Goal: Task Accomplishment & Management: Complete application form

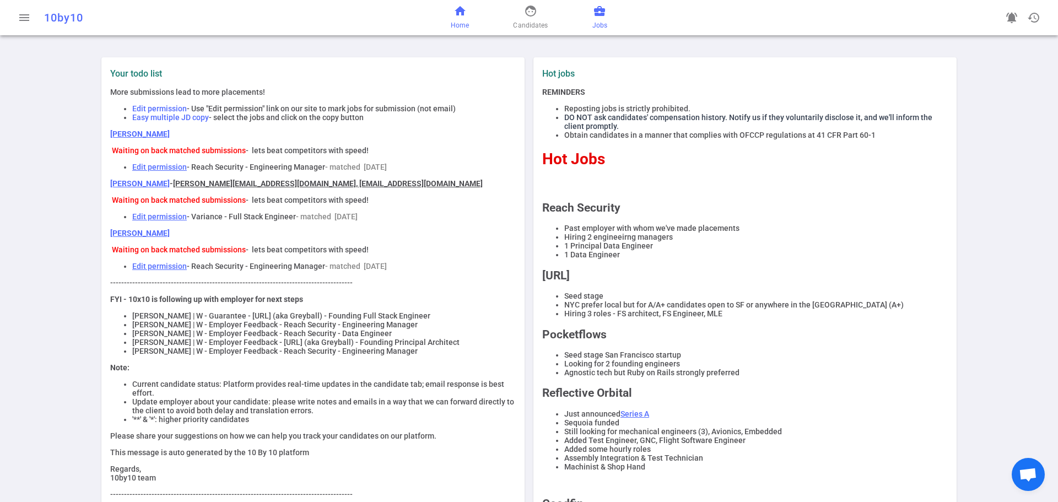
click at [595, 14] on span "business_center" at bounding box center [599, 10] width 13 height 13
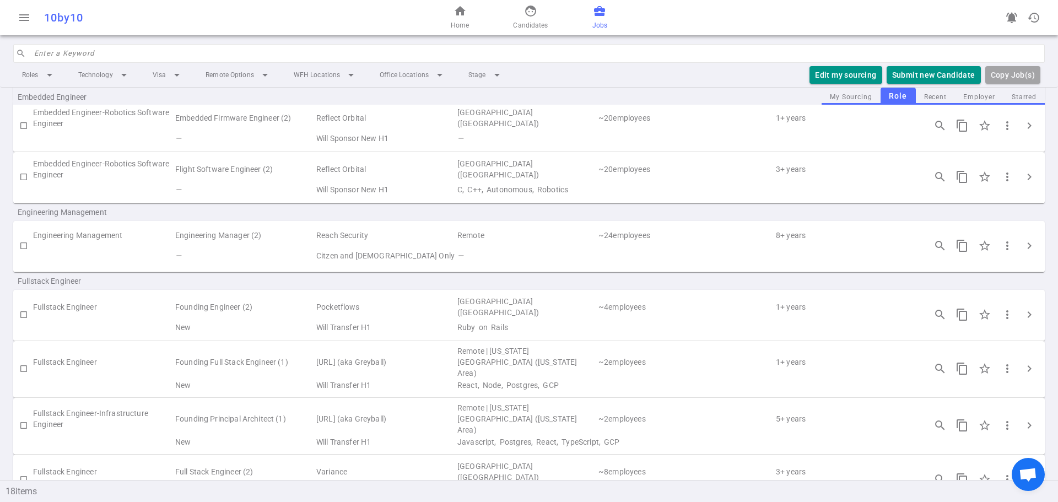
scroll to position [275, 0]
click at [1023, 246] on span "chevron_right" at bounding box center [1029, 243] width 13 height 13
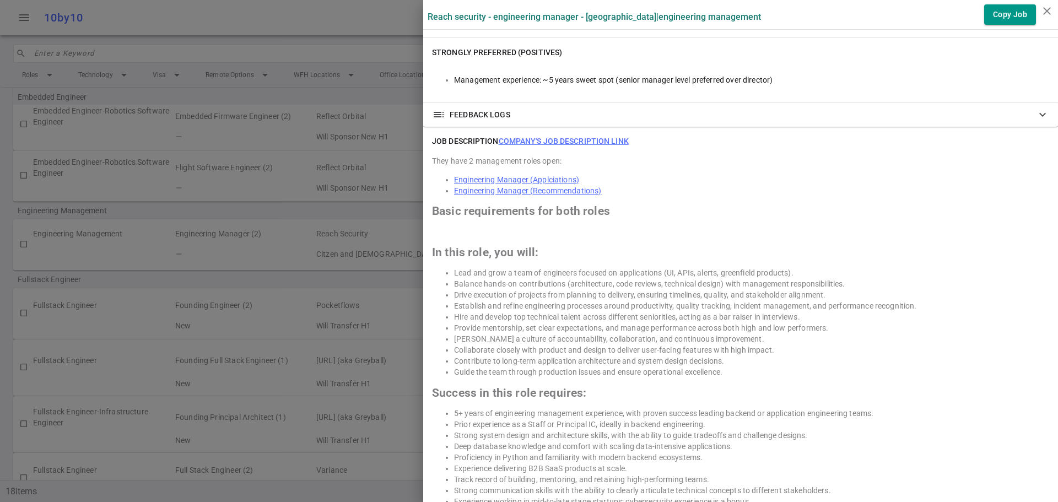
scroll to position [441, 0]
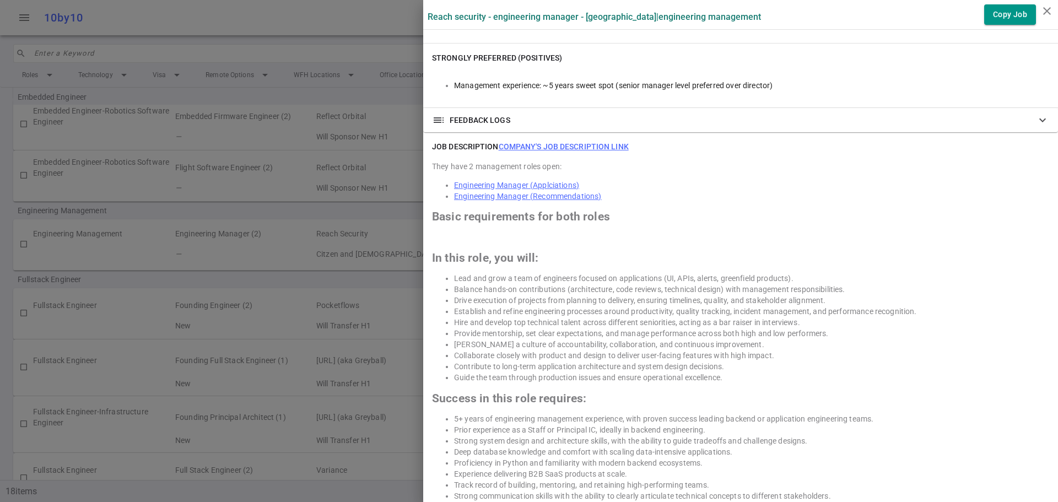
click at [563, 149] on link "Company's job description link" at bounding box center [564, 146] width 130 height 9
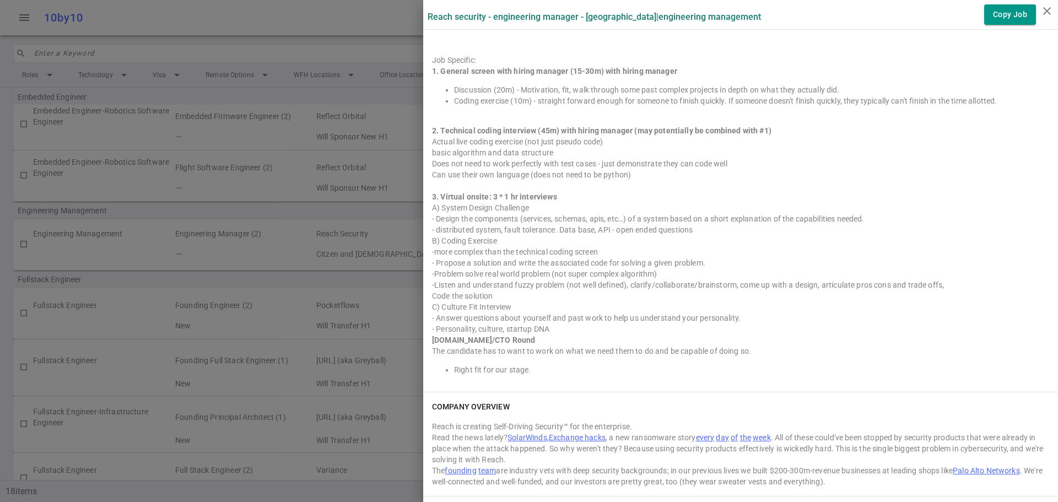
scroll to position [1102, 0]
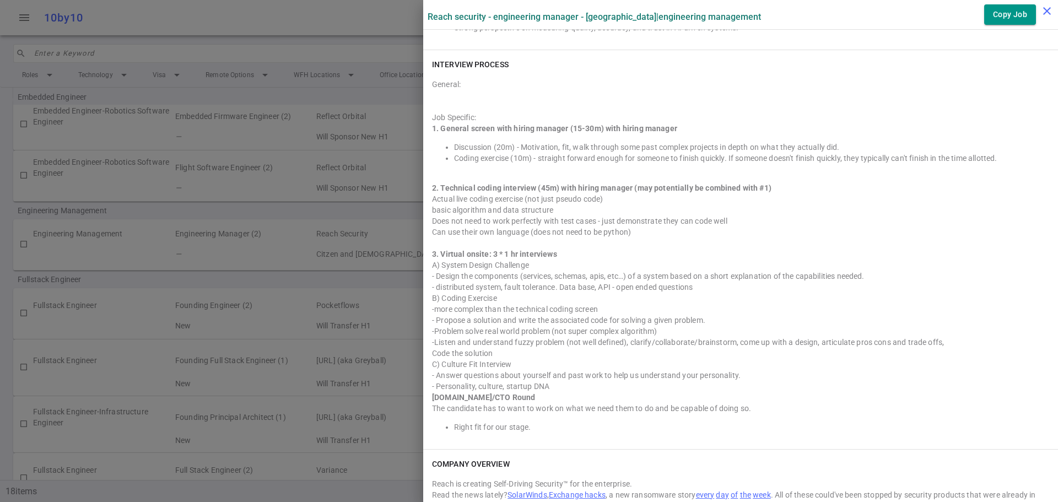
click at [1044, 15] on icon "close" at bounding box center [1046, 10] width 13 height 13
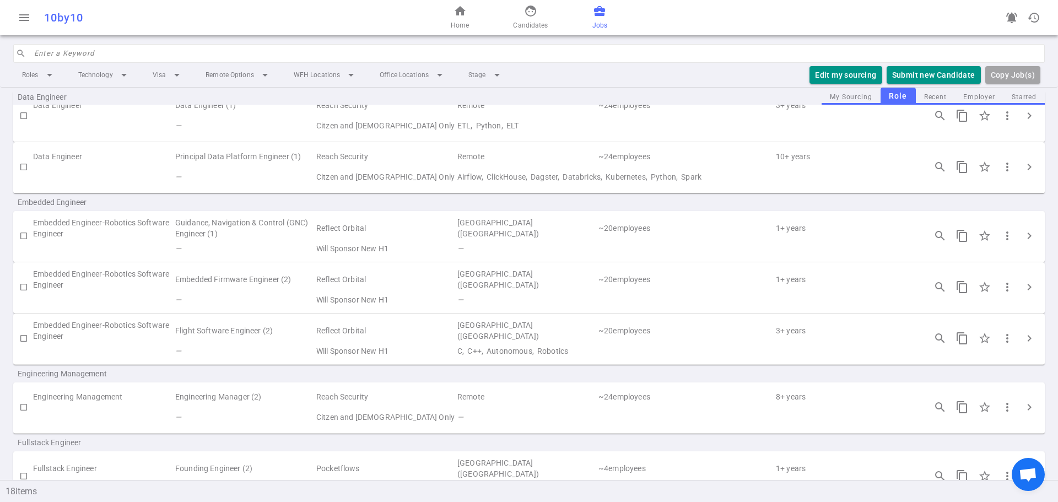
scroll to position [110, 0]
click at [927, 69] on button "Submit new Candidate" at bounding box center [934, 75] width 94 height 18
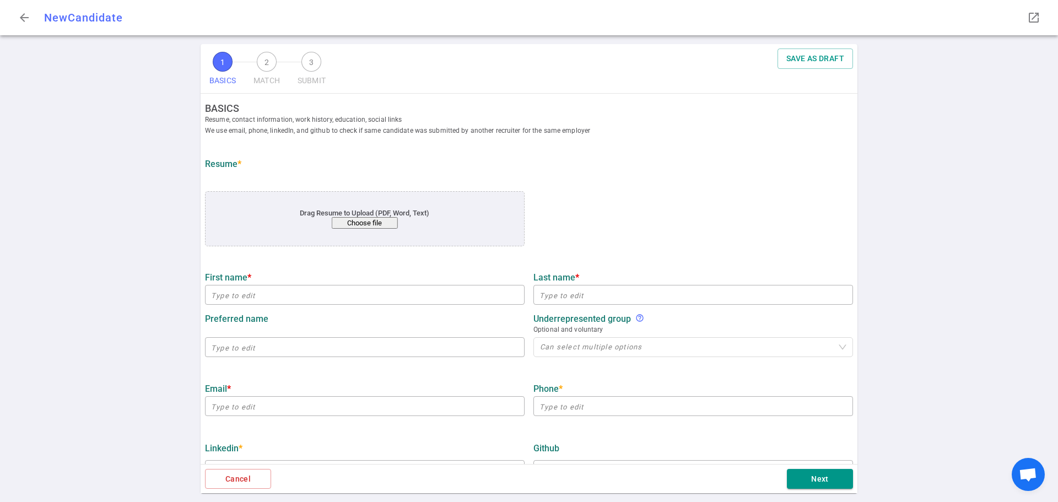
click at [369, 219] on button "Choose file" at bounding box center [365, 223] width 66 height 12
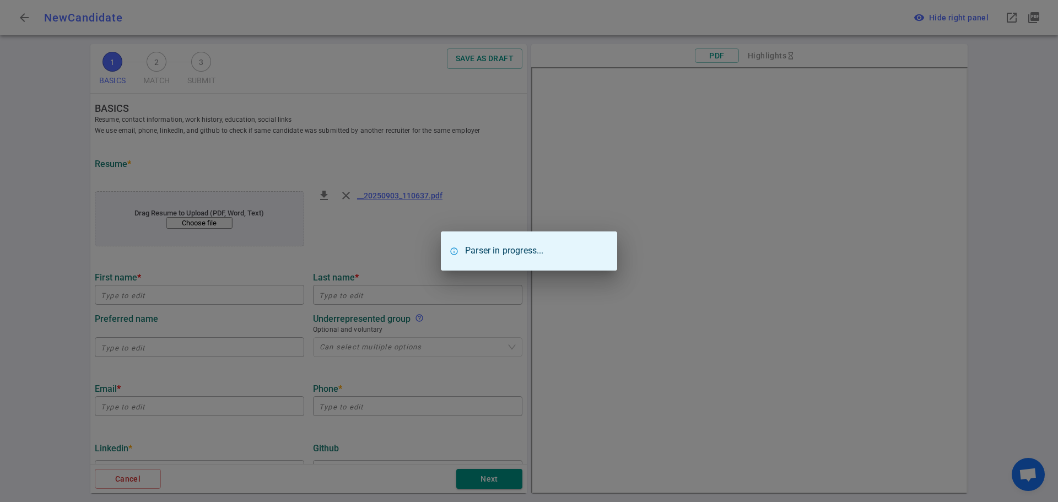
type input "[PERSON_NAME]"
type input "[EMAIL_ADDRESS][DOMAIN_NAME]"
type input "[PHONE_NUMBER]"
type input "Radious Inc"
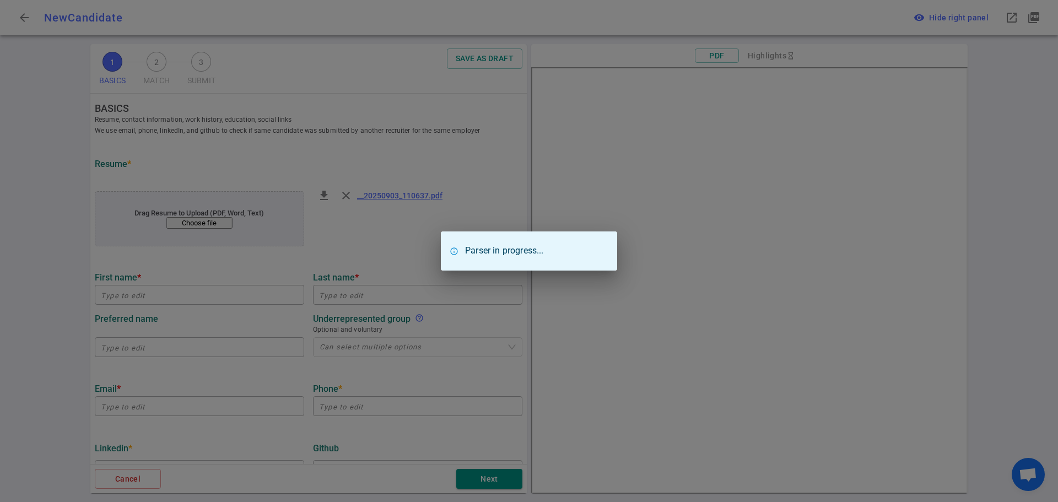
type textarea "Lead Backend Engineer"
type input "19.7"
type input "[GEOGRAPHIC_DATA][US_STATE]"
type input "Management Information Systems"
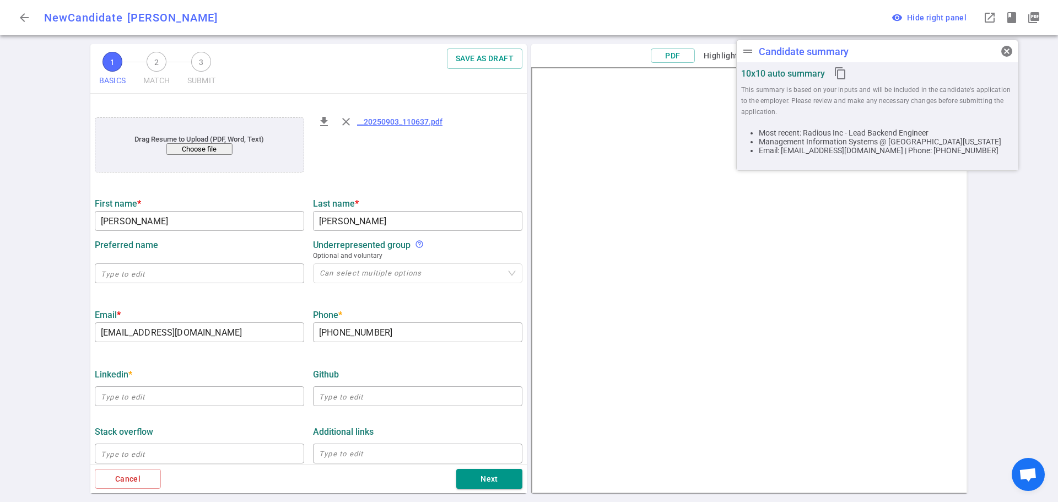
scroll to position [165, 0]
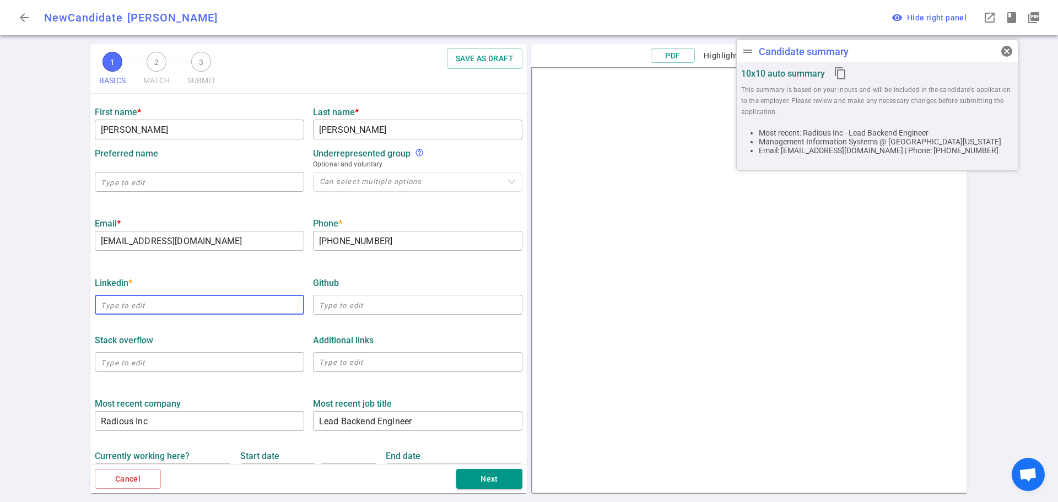
click at [144, 307] on input "text" at bounding box center [199, 305] width 209 height 18
paste input "[URL][DOMAIN_NAME][PERSON_NAME]"
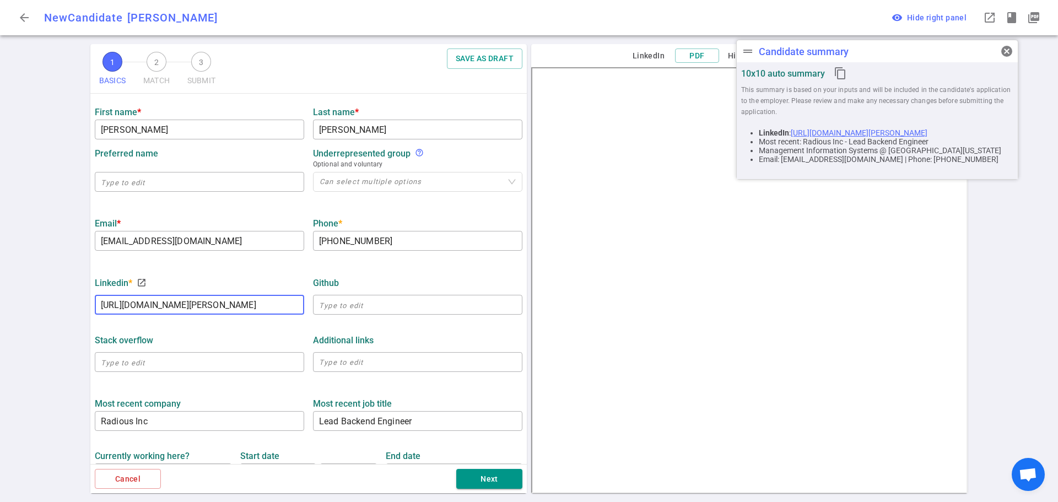
type input "[URL][DOMAIN_NAME][PERSON_NAME]"
click at [33, 231] on div "1 BASICS 2 MATCH 3 SUBMIT SAVE AS DRAFT BASICS Resume, contact information, wor…" at bounding box center [529, 273] width 1058 height 458
click at [1006, 53] on span "cancel" at bounding box center [1006, 51] width 13 height 13
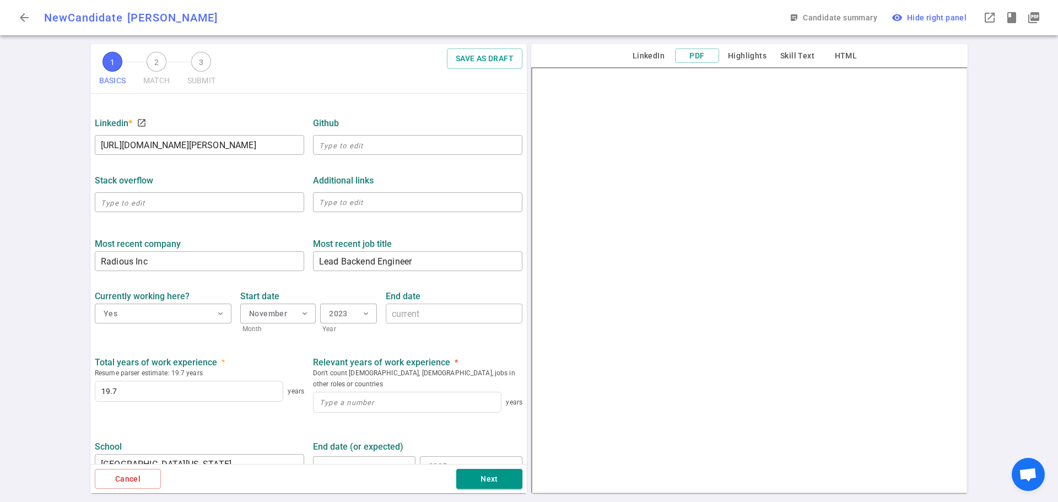
scroll to position [331, 0]
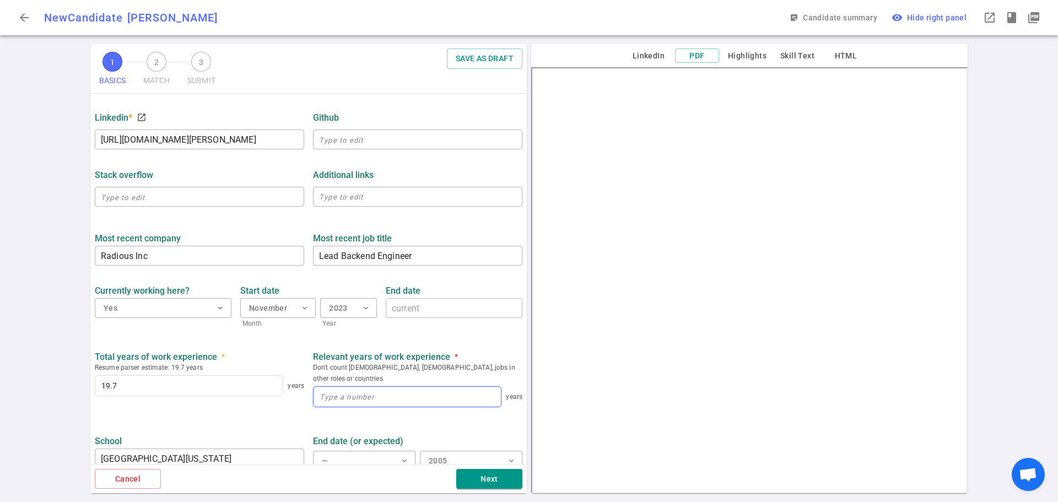
click at [323, 388] on input at bounding box center [407, 397] width 187 height 20
type input "15"
click at [269, 415] on ul "BASICS Resume, contact information, work history, education, social links We us…" at bounding box center [308, 151] width 436 height 776
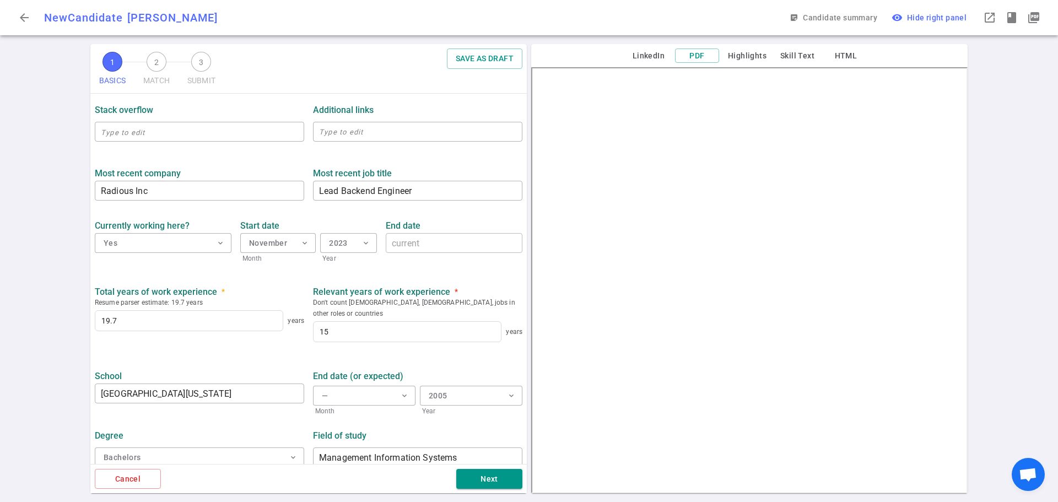
scroll to position [396, 0]
click at [484, 485] on button "Next" at bounding box center [489, 479] width 66 height 20
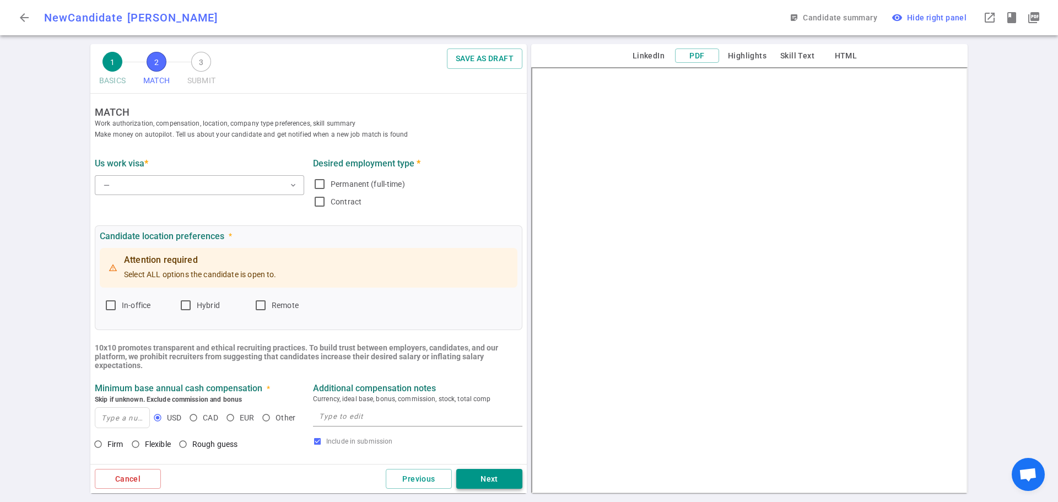
scroll to position [0, 0]
click at [148, 177] on button "— expand_more" at bounding box center [199, 186] width 209 height 20
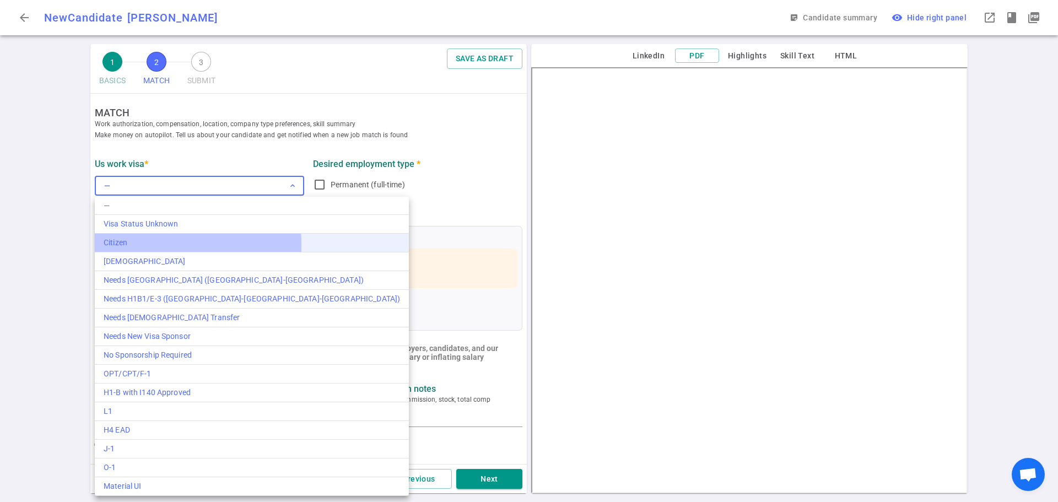
click at [128, 245] on div "Citizen" at bounding box center [252, 243] width 296 height 12
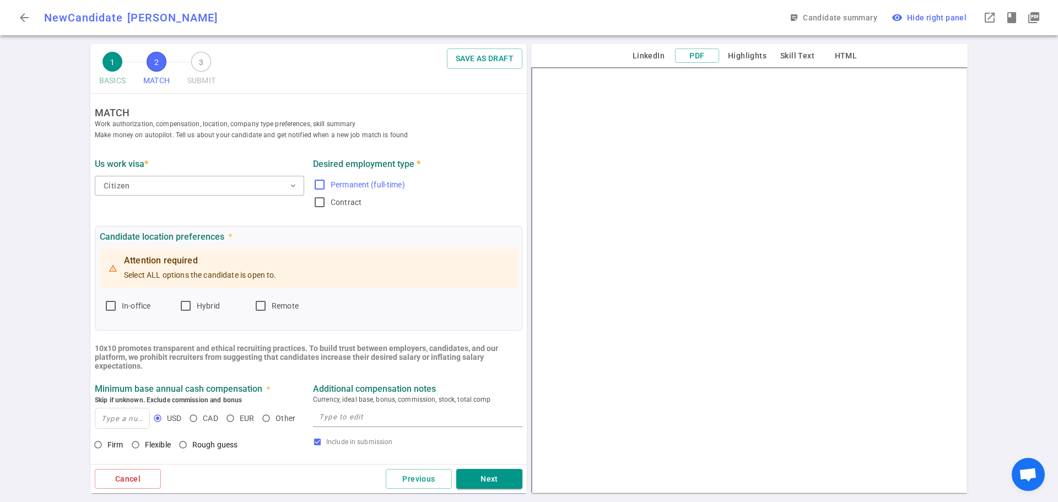
click at [313, 184] on input "Permanent (full-time)" at bounding box center [319, 184] width 13 height 13
checkbox input "true"
click at [260, 309] on input "Remote" at bounding box center [260, 305] width 13 height 13
checkbox input "true"
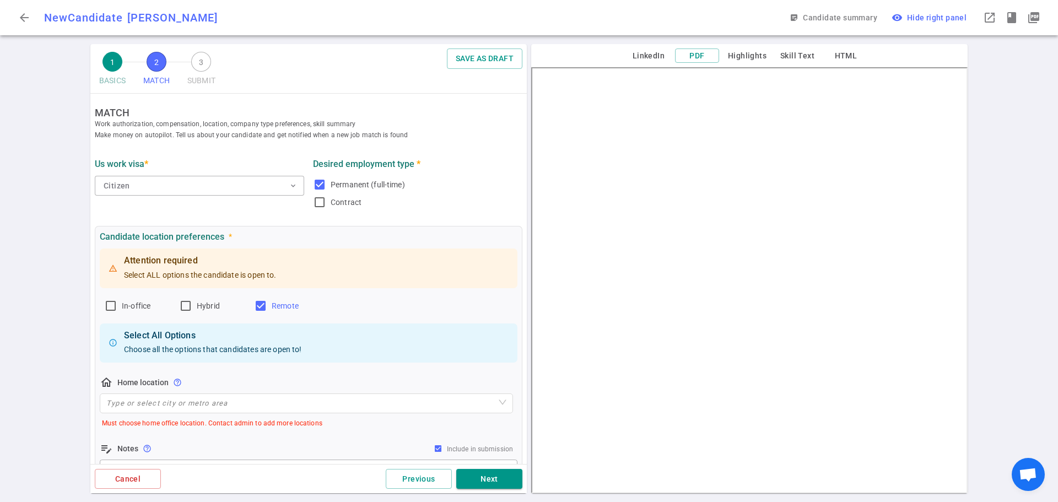
scroll to position [55, 0]
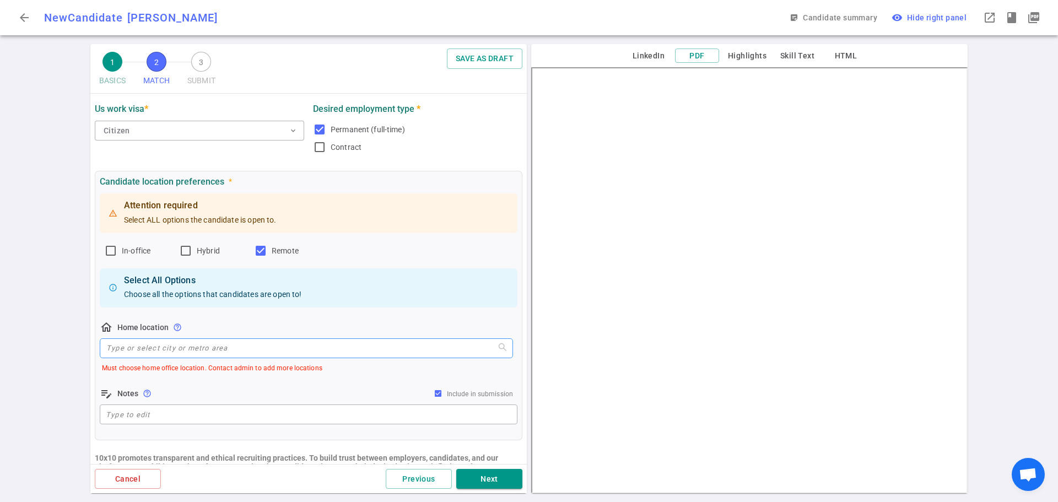
click at [209, 350] on input "search" at bounding box center [306, 348] width 400 height 19
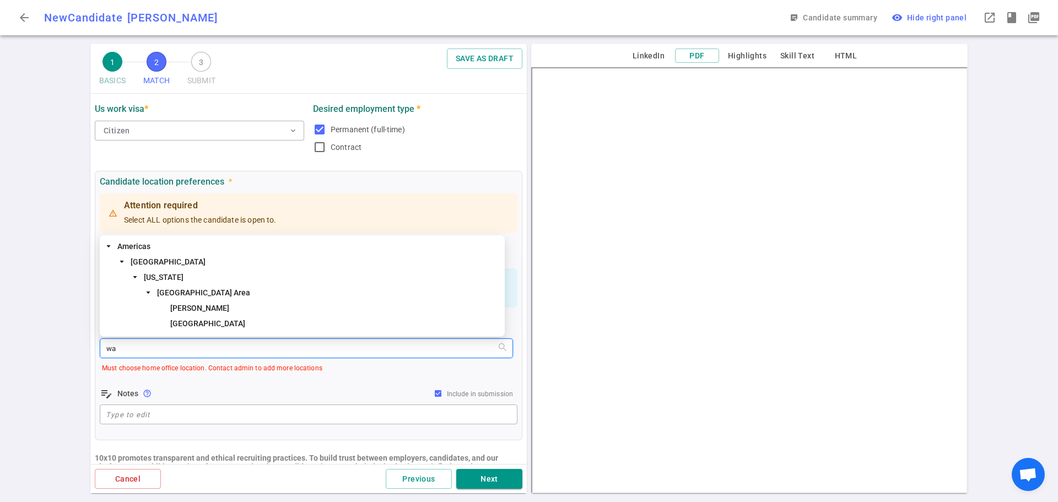
type input "was"
click at [178, 291] on span "[GEOGRAPHIC_DATA] Area" at bounding box center [203, 292] width 93 height 9
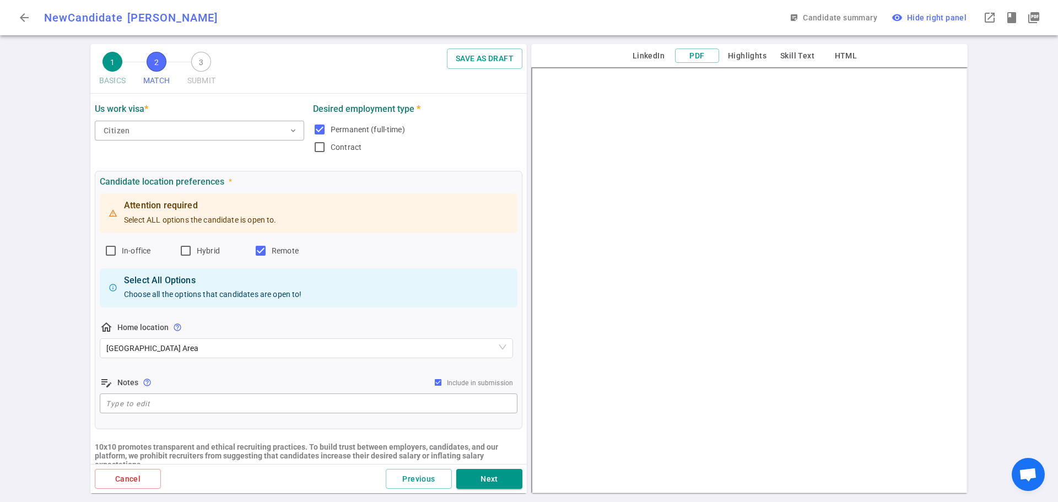
click at [202, 379] on div "edit_note Notes help_outline Include in submission" at bounding box center [309, 382] width 418 height 13
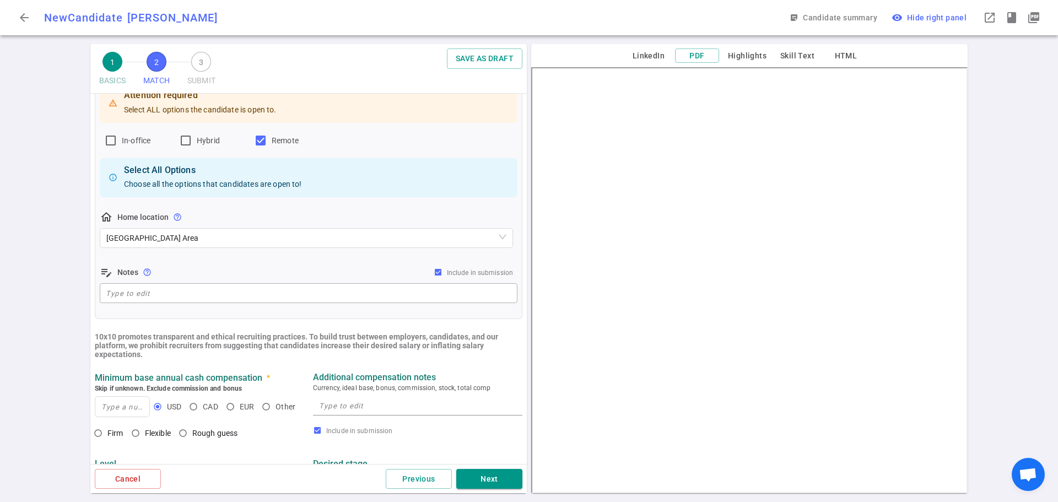
scroll to position [275, 0]
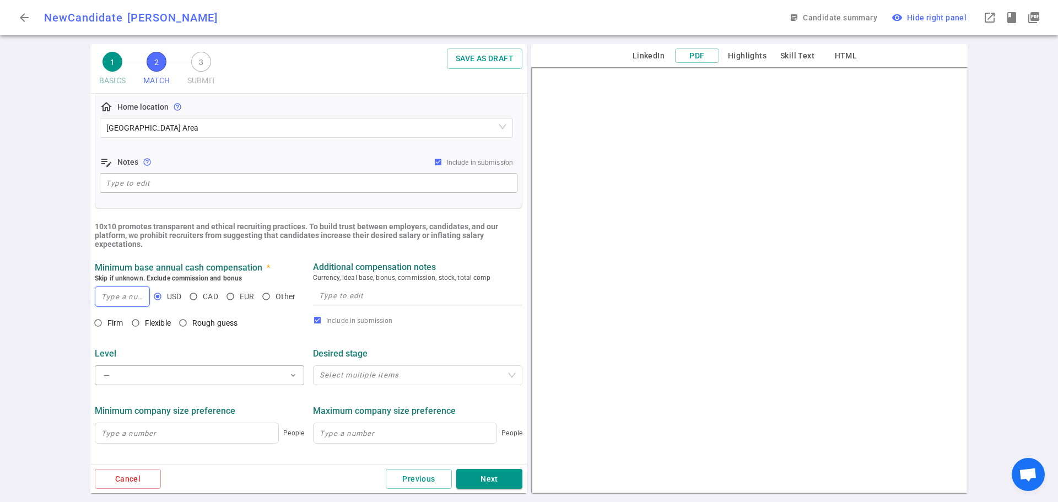
click at [115, 294] on input at bounding box center [122, 297] width 54 height 20
type input "2"
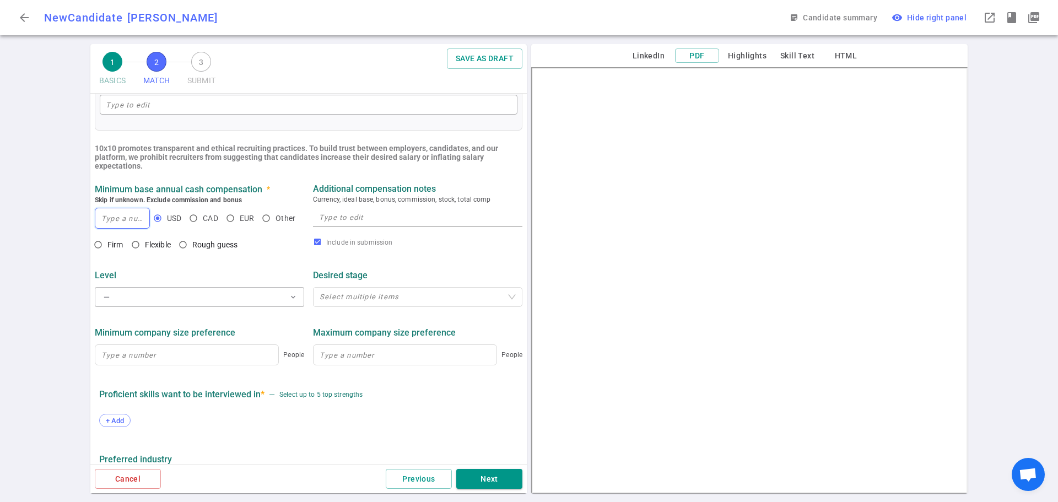
scroll to position [460, 0]
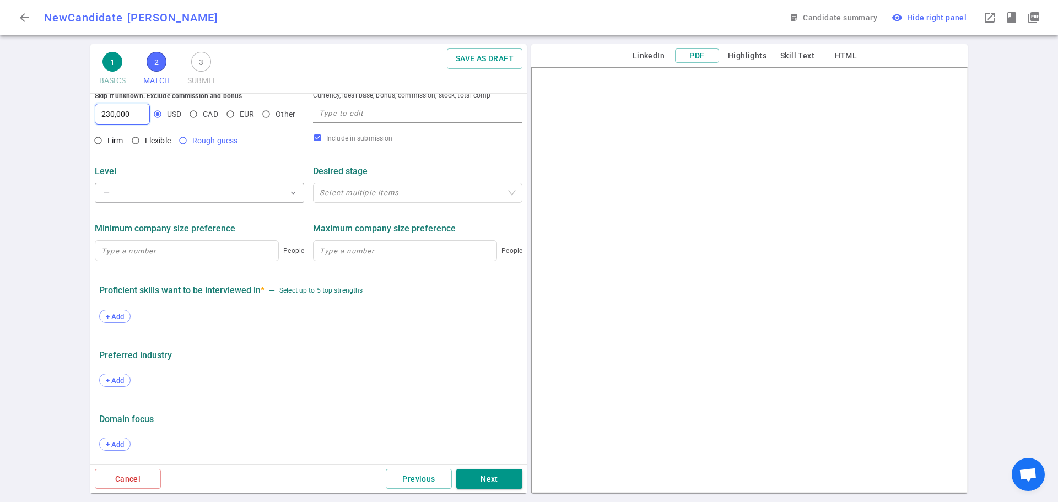
type input "230,000"
click at [183, 136] on input "Rough guess" at bounding box center [183, 140] width 19 height 19
radio input "true"
click at [117, 321] on div "+ Add" at bounding box center [114, 316] width 31 height 13
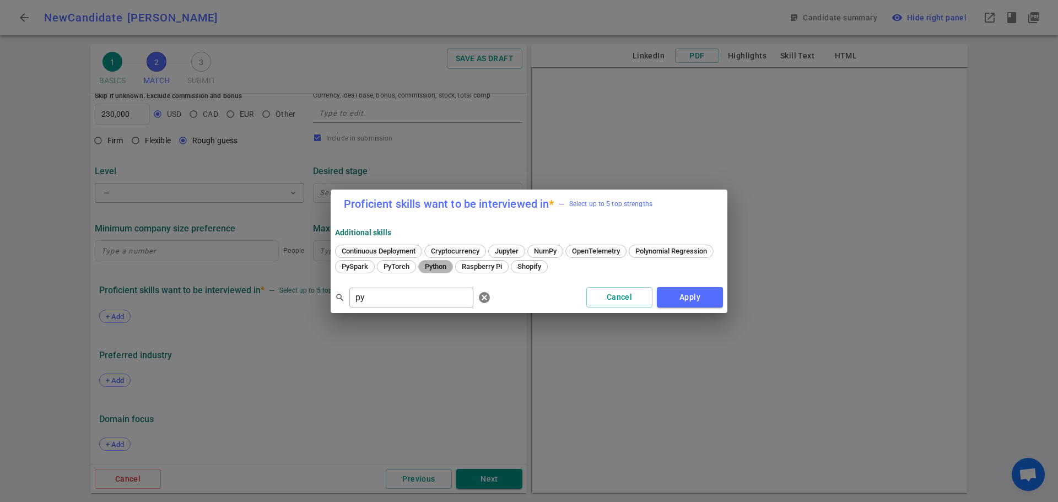
click at [450, 267] on span "Python" at bounding box center [435, 266] width 29 height 8
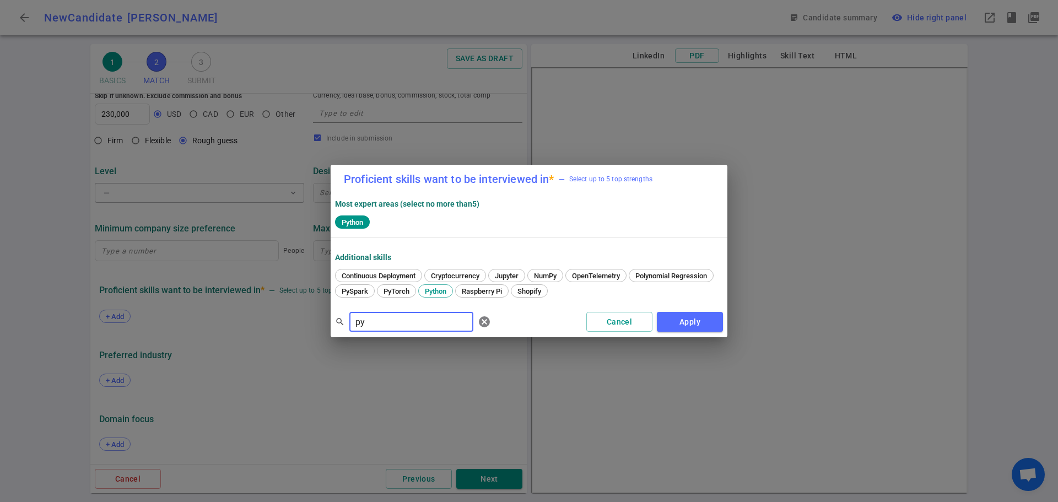
drag, startPoint x: 394, startPoint y: 328, endPoint x: 301, endPoint y: 327, distance: 92.6
click at [301, 326] on div "Proficient skills want to be interviewed in * — Select up to 5 top strengths Mo…" at bounding box center [529, 251] width 1058 height 502
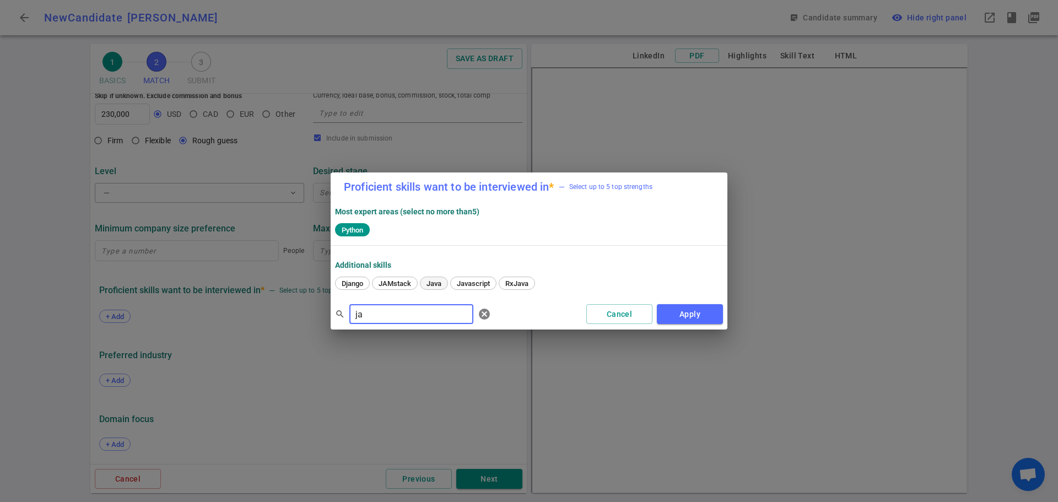
drag, startPoint x: 428, startPoint y: 283, endPoint x: 434, endPoint y: 284, distance: 5.6
click at [429, 283] on span "Java" at bounding box center [434, 283] width 23 height 8
click at [472, 285] on span "Javascript" at bounding box center [473, 283] width 41 height 8
drag, startPoint x: 406, startPoint y: 318, endPoint x: 325, endPoint y: 307, distance: 81.3
click at [325, 307] on div "Proficient skills want to be interviewed in * — Select up to 5 top strengths Mo…" at bounding box center [529, 251] width 1058 height 502
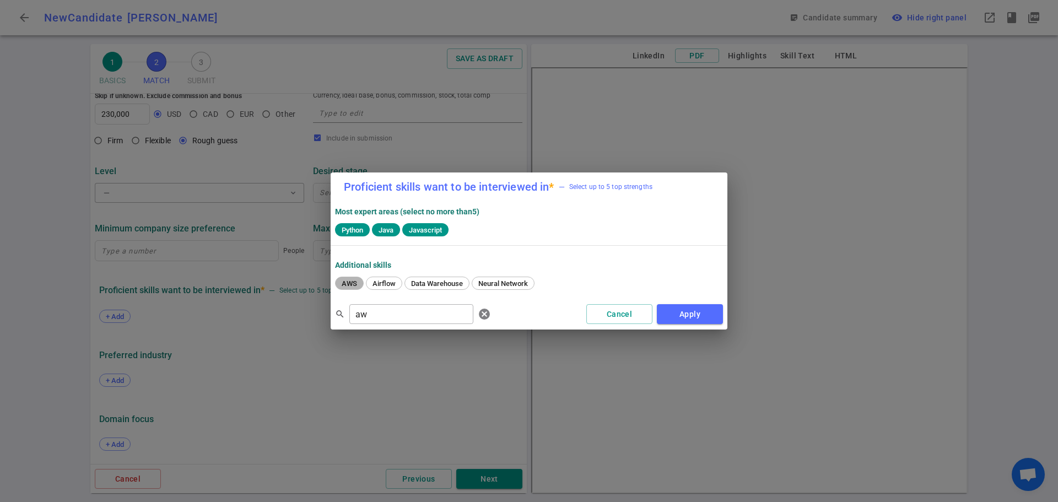
click at [344, 282] on span "AWS" at bounding box center [349, 283] width 23 height 8
drag, startPoint x: 399, startPoint y: 309, endPoint x: 314, endPoint y: 320, distance: 85.6
click at [314, 320] on div "Proficient skills want to be interviewed in * — Select up to 5 top strengths Mo…" at bounding box center [529, 251] width 1058 height 502
type input "api"
click at [342, 286] on span "API" at bounding box center [347, 283] width 19 height 8
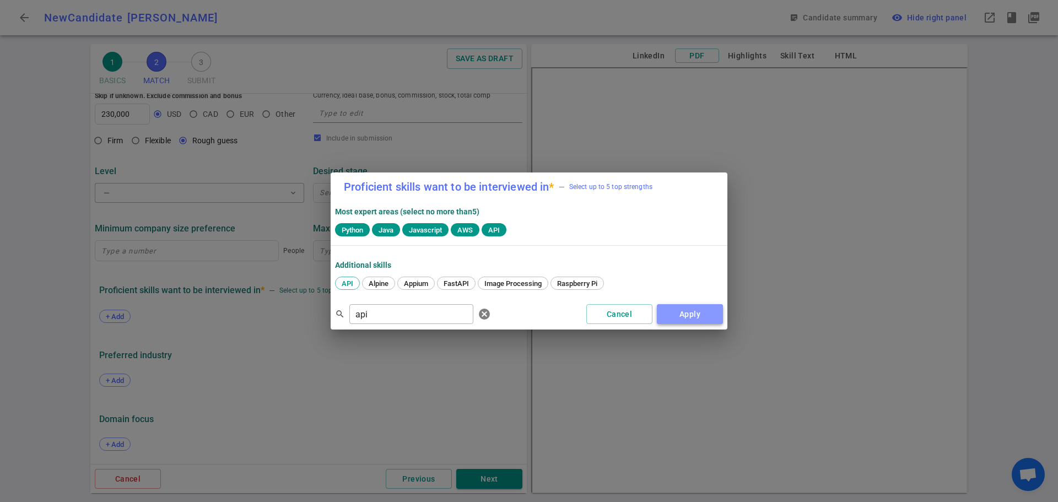
click at [689, 315] on button "Apply" at bounding box center [690, 314] width 66 height 20
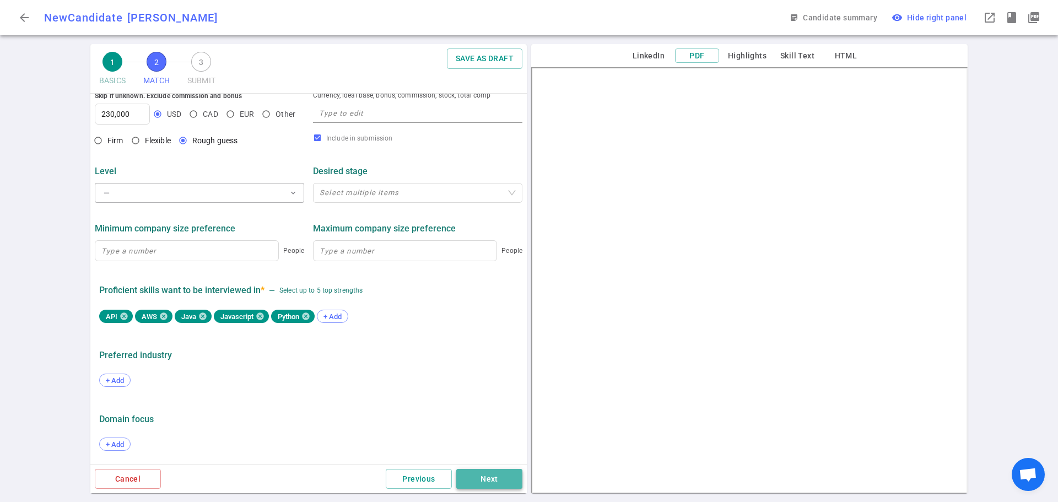
click at [494, 472] on button "Next" at bounding box center [489, 479] width 66 height 20
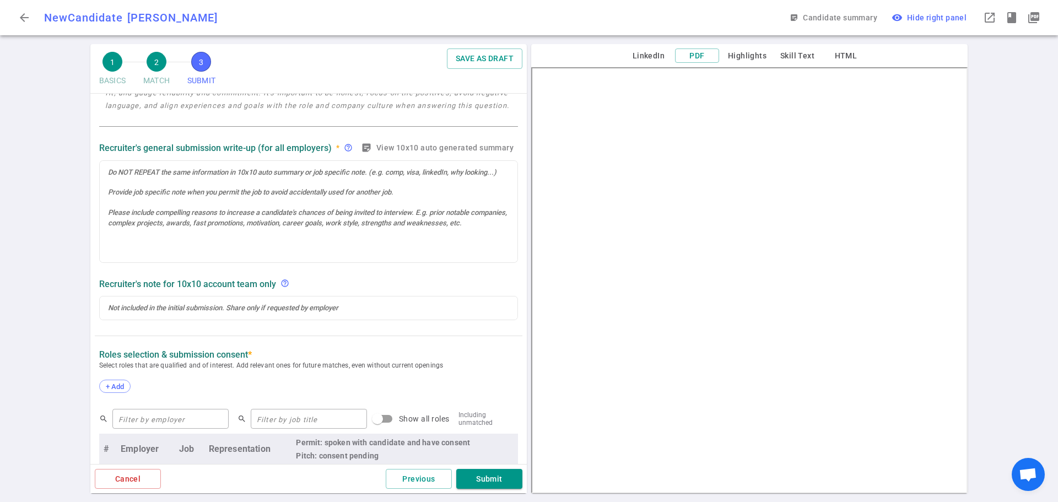
scroll to position [331, 0]
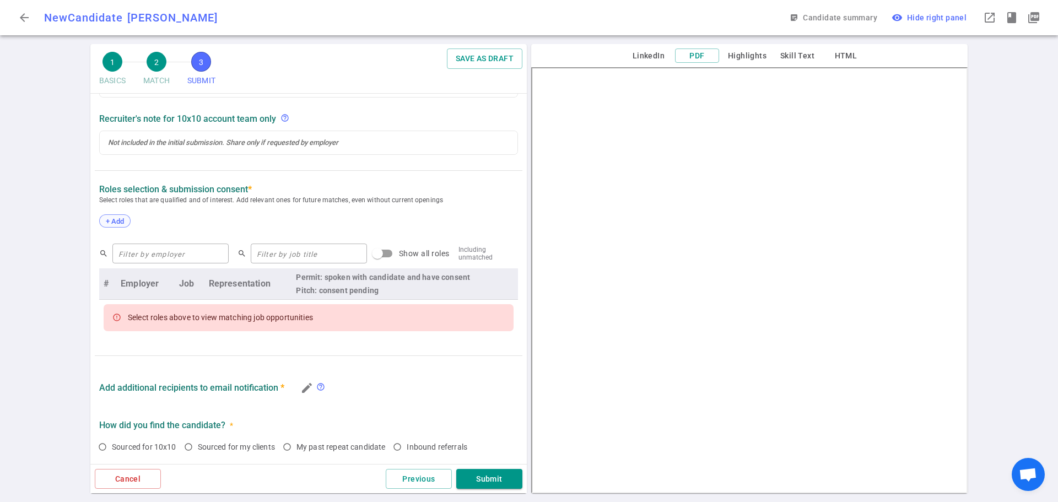
click at [112, 221] on span "+ Add" at bounding box center [115, 221] width 26 height 8
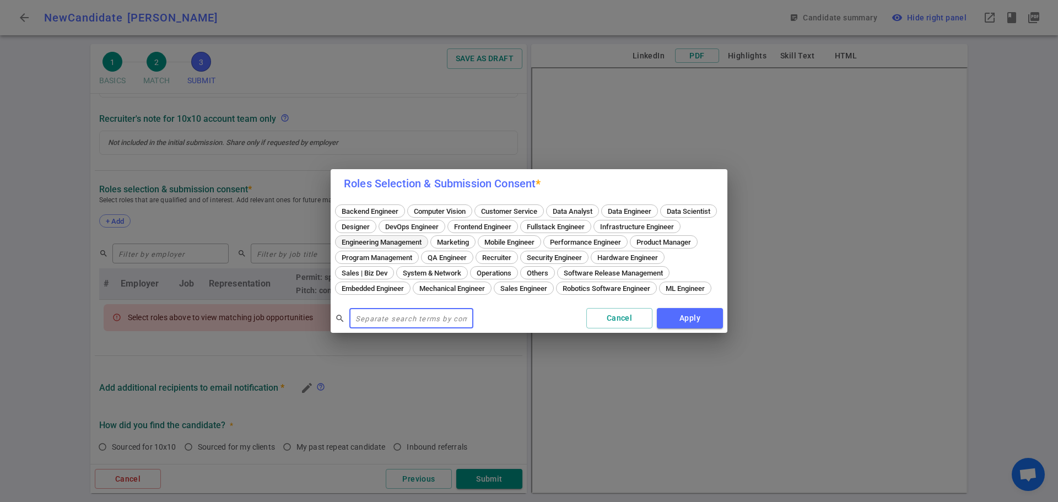
click at [425, 238] on span "Engineering Management" at bounding box center [382, 242] width 88 height 8
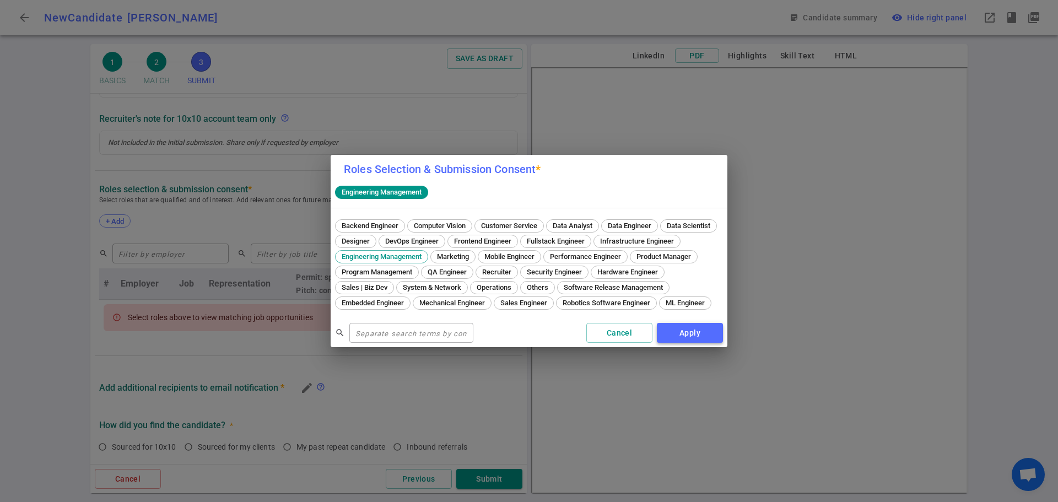
click at [678, 340] on button "Apply" at bounding box center [690, 333] width 66 height 20
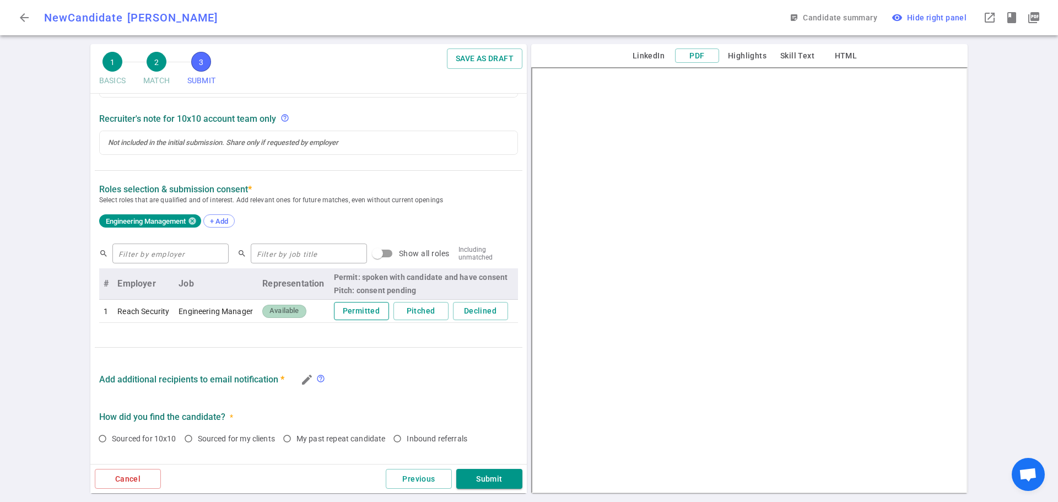
click at [345, 313] on button "Permitted" at bounding box center [361, 311] width 55 height 18
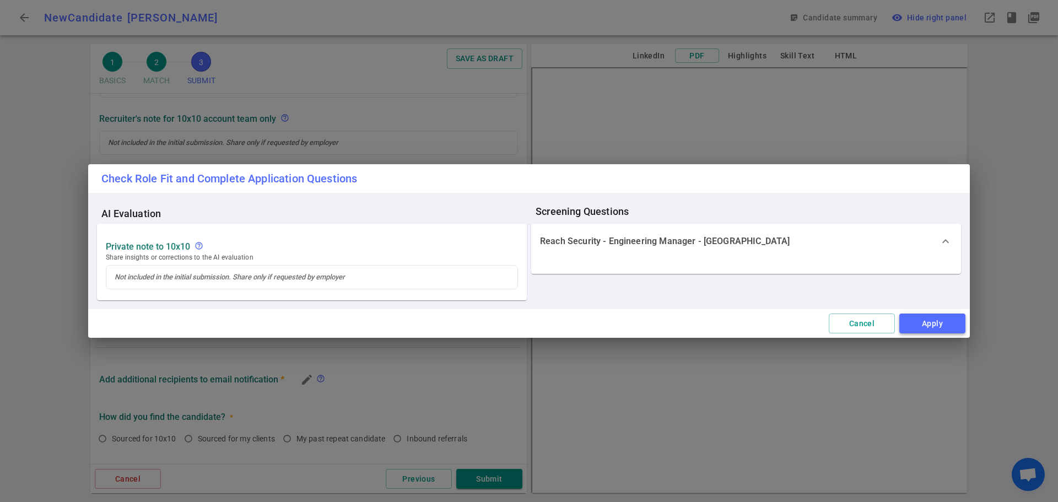
click at [928, 322] on button "Apply" at bounding box center [932, 324] width 66 height 20
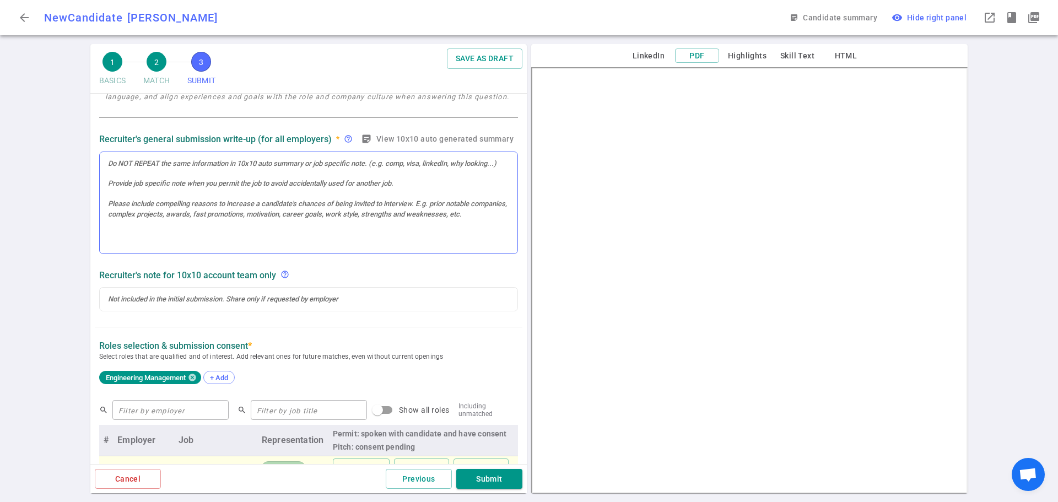
scroll to position [110, 0]
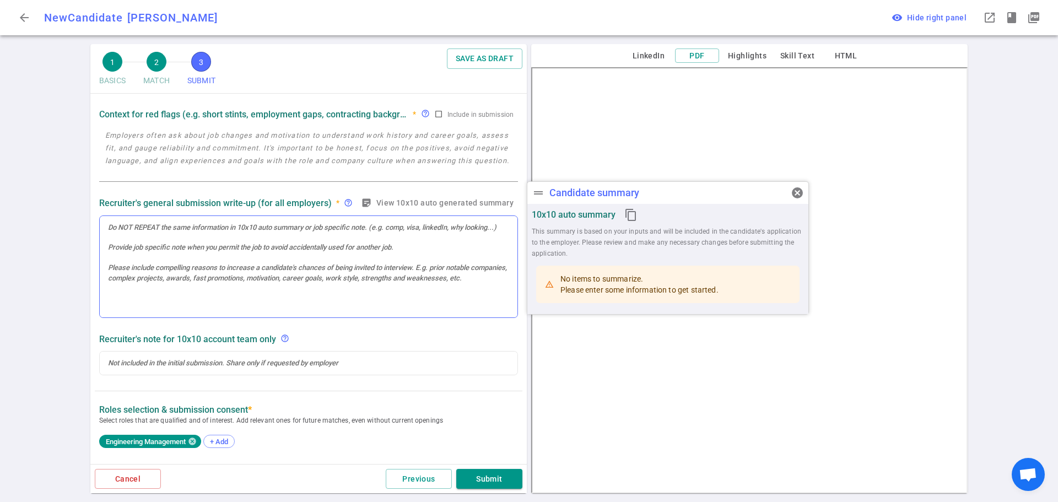
click at [162, 249] on div at bounding box center [309, 267] width 418 height 102
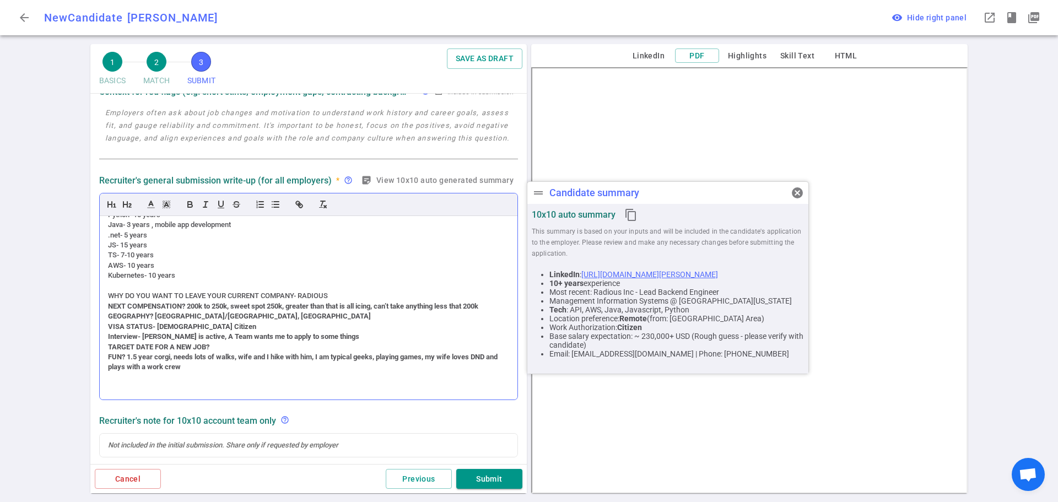
scroll to position [440, 0]
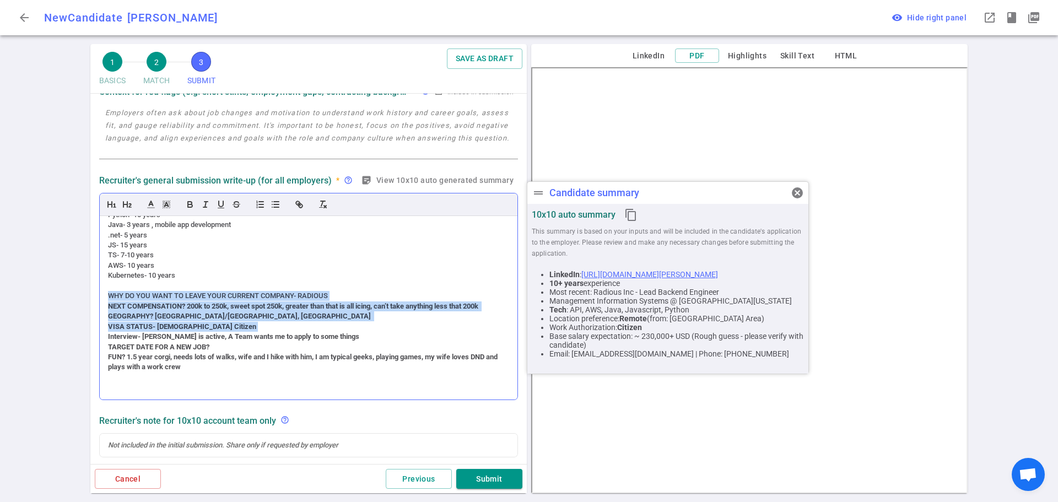
drag, startPoint x: 202, startPoint y: 327, endPoint x: 102, endPoint y: 293, distance: 105.6
click at [102, 293] on div "(ACCENT) PERSONALITY – (no accent) kind, great EQ, thoughtful, incredibly pleas…" at bounding box center [309, 307] width 418 height 183
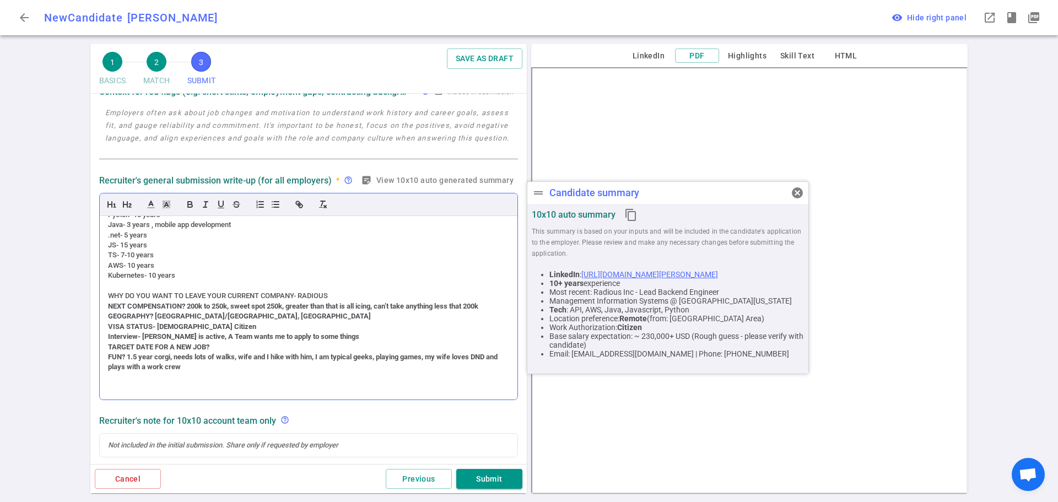
scroll to position [409, 0]
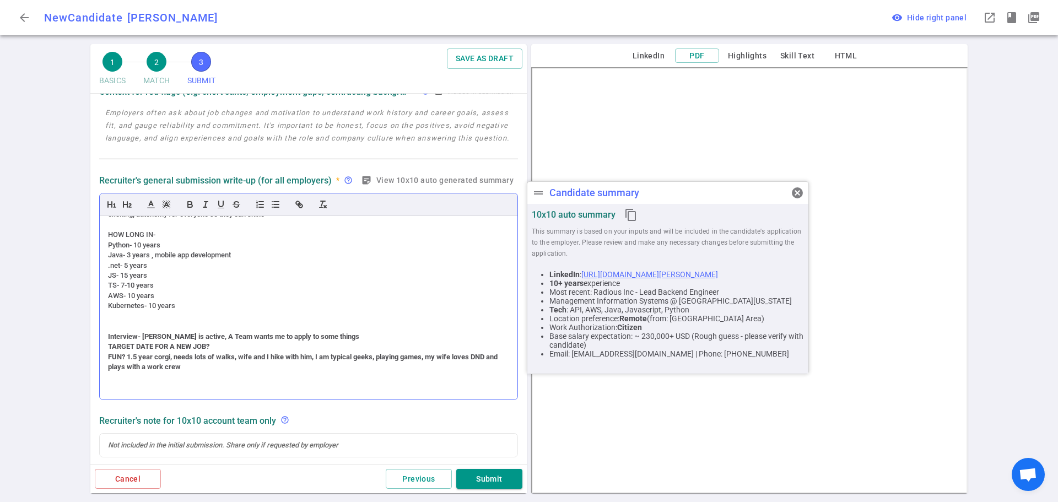
click at [109, 337] on strong "Interview- [PERSON_NAME] is active, A Team wants me to apply to some things" at bounding box center [233, 336] width 251 height 8
click at [139, 335] on strong "Interview- [PERSON_NAME] is active, A Team wants me to apply to some things" at bounding box center [233, 336] width 251 height 8
drag, startPoint x: 213, startPoint y: 349, endPoint x: 89, endPoint y: 348, distance: 124.5
click at [89, 348] on div "1 BASICS 2 MATCH 3 SUBMIT SAVE AS DRAFT SUBMIT Roles and jobs applying, recruit…" at bounding box center [308, 273] width 441 height 458
click at [156, 355] on strong "FUN? 1.5 year corgi, needs lots of walks, wife and I hike with him, I am typica…" at bounding box center [303, 362] width 391 height 18
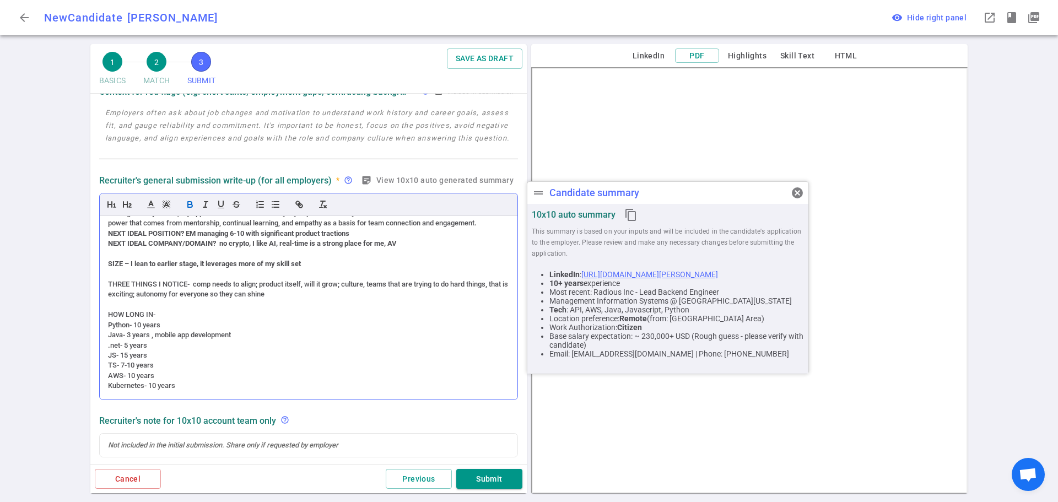
scroll to position [299, 0]
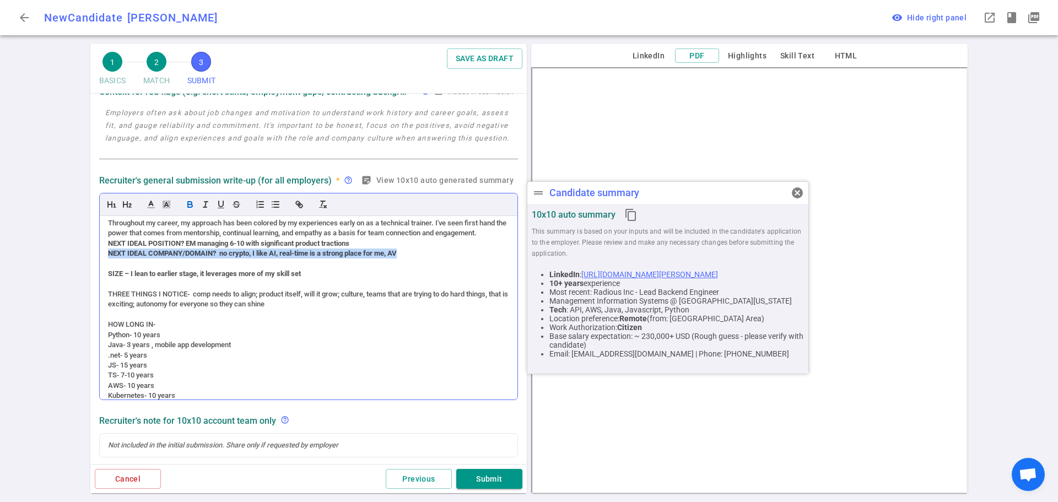
drag, startPoint x: 400, startPoint y: 279, endPoint x: 102, endPoint y: 275, distance: 297.6
click at [102, 275] on div "(ACCENT) PERSONALITY – (no accent) kind, great EQ, thoughtful, incredibly pleas…" at bounding box center [309, 307] width 418 height 183
click at [107, 265] on div "(ACCENT) PERSONALITY – (no accent) kind, great EQ, thoughtful, incredibly pleas…" at bounding box center [309, 307] width 418 height 183
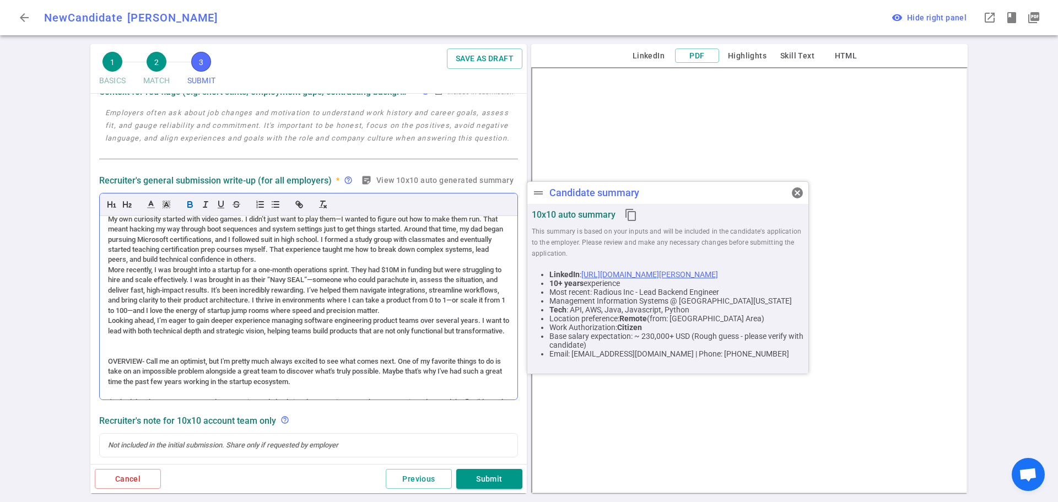
scroll to position [79, 0]
click at [108, 269] on div "More recently, I was brought into a startup for a one-month operations sprint. …" at bounding box center [308, 291] width 401 height 51
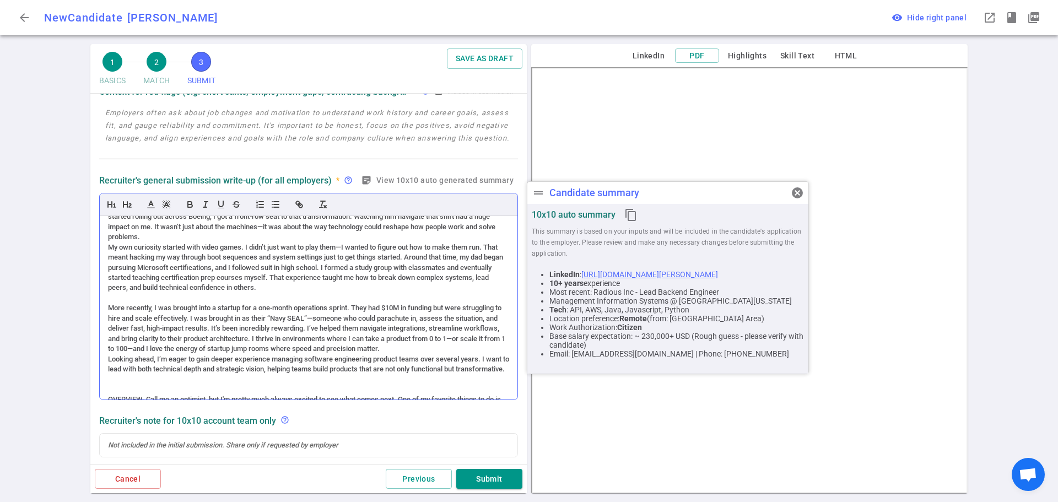
scroll to position [24, 0]
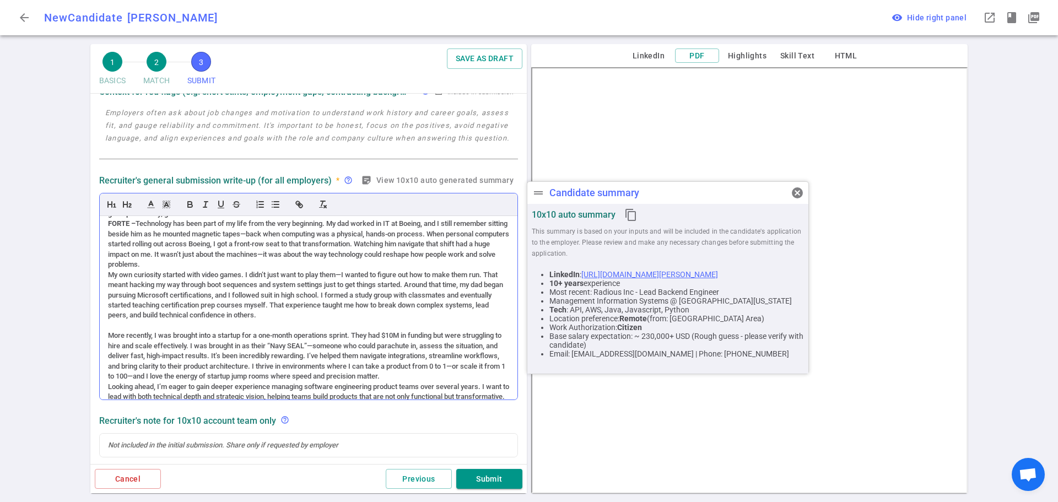
click at [110, 273] on div "My own curiosity started with video games. I didn’t just want to play them—I wa…" at bounding box center [308, 295] width 401 height 51
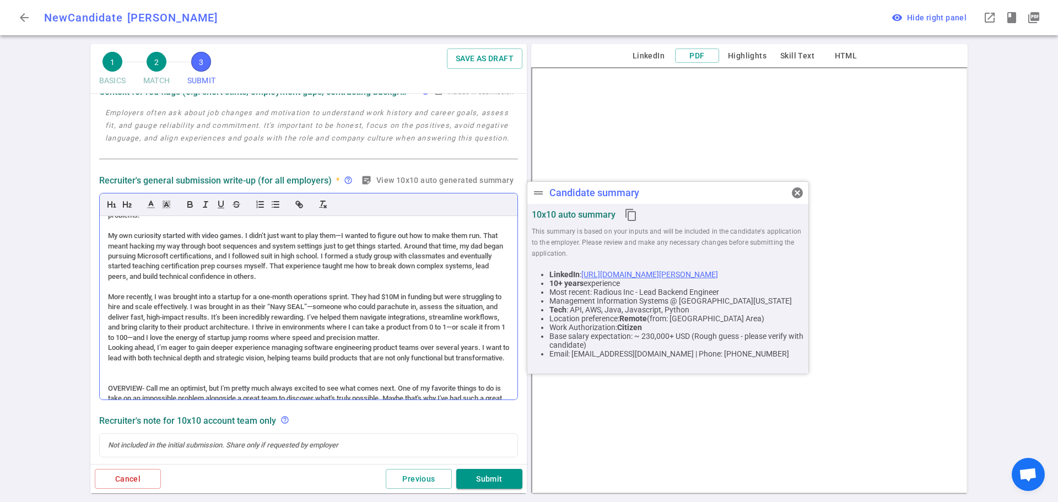
scroll to position [79, 0]
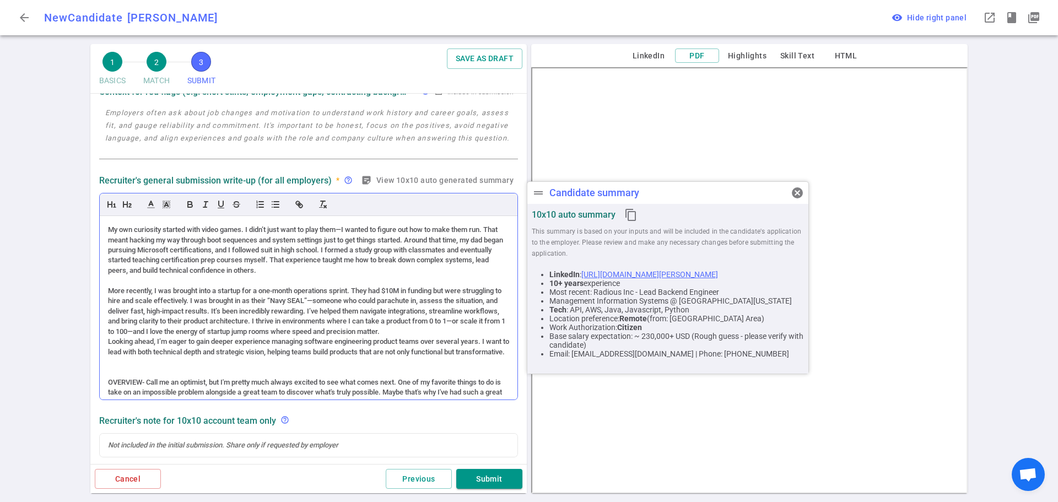
click at [105, 341] on div "(ACCENT) PERSONALITY – (no accent) kind, great EQ, thoughtful, incredibly pleas…" at bounding box center [309, 307] width 418 height 183
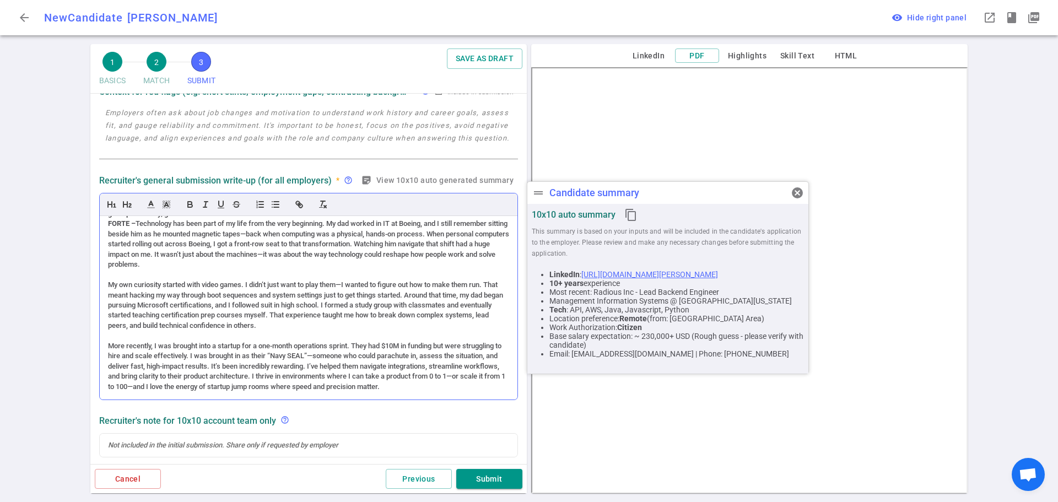
scroll to position [0, 0]
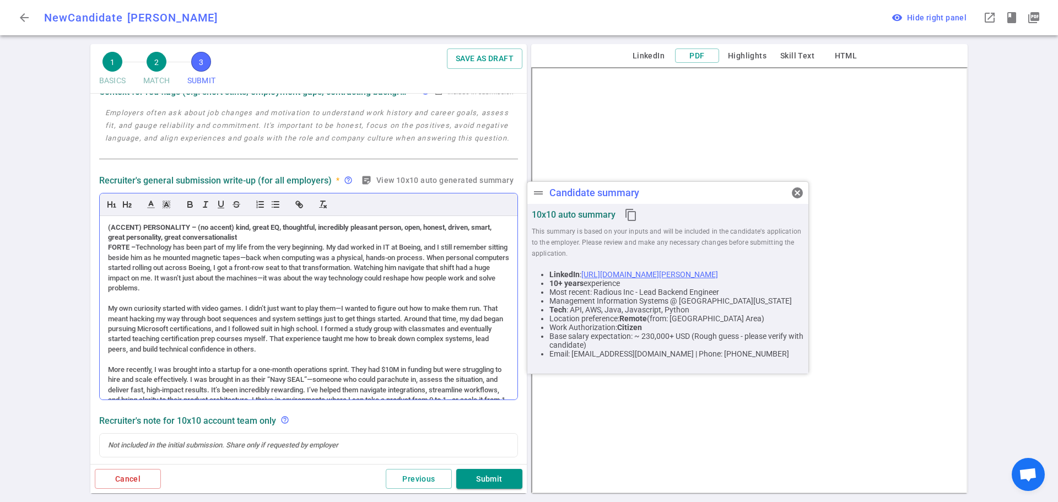
click at [107, 251] on div "(ACCENT) PERSONALITY – (no accent) kind, great EQ, thoughtful, incredibly pleas…" at bounding box center [309, 307] width 418 height 183
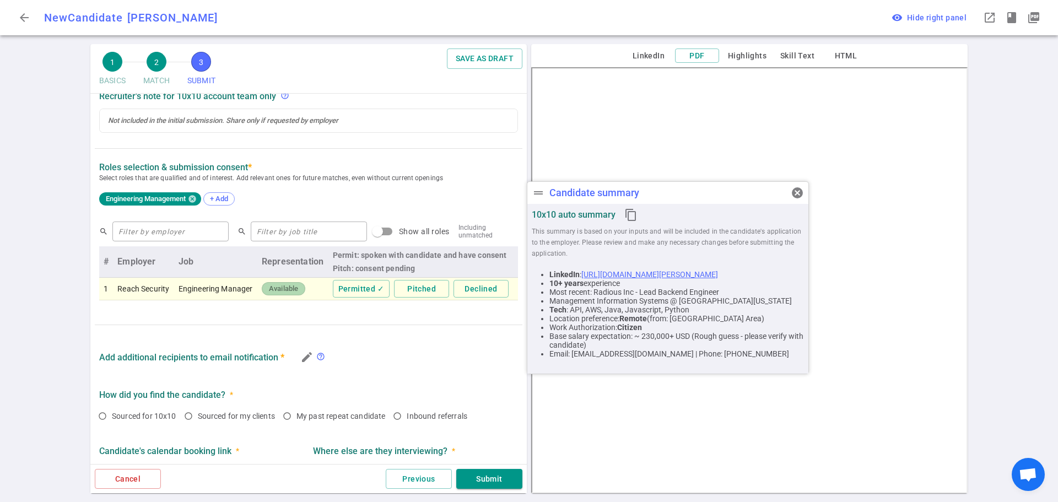
scroll to position [559, 0]
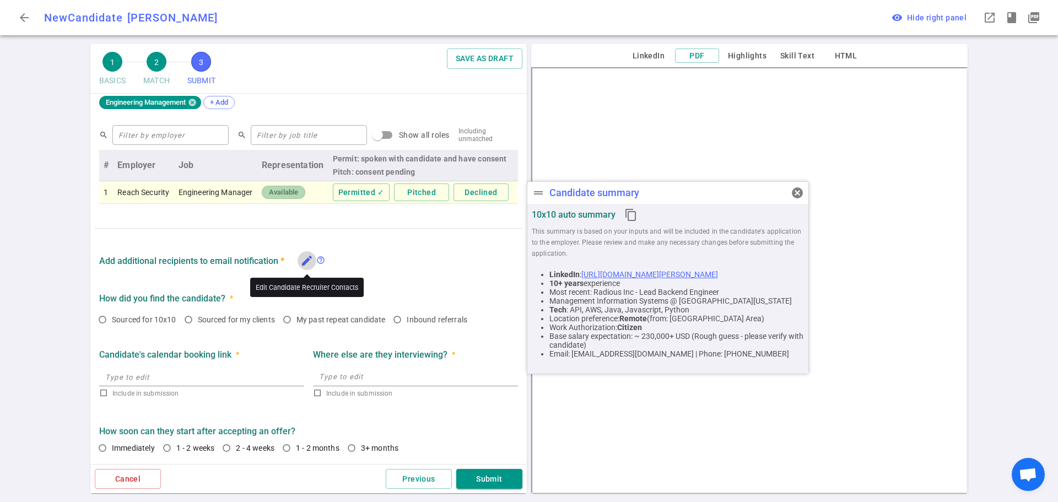
click at [307, 261] on icon "edit" at bounding box center [306, 260] width 13 height 13
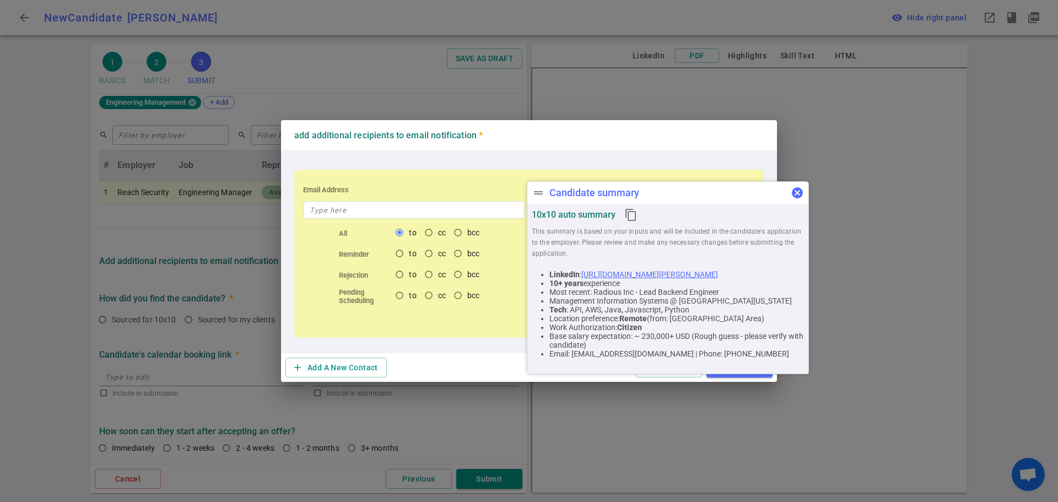
click at [799, 193] on span "cancel" at bounding box center [797, 192] width 13 height 13
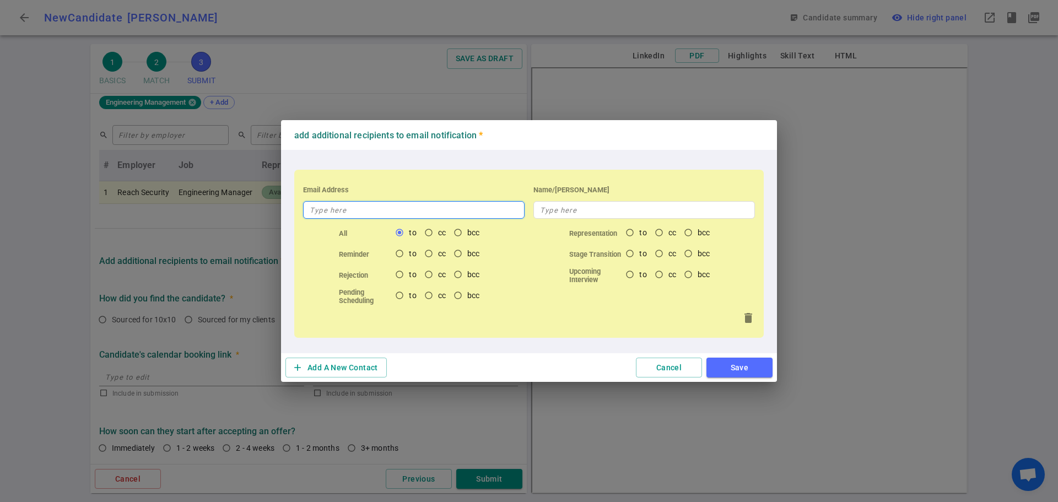
click at [429, 213] on input "text" at bounding box center [413, 210] width 221 height 18
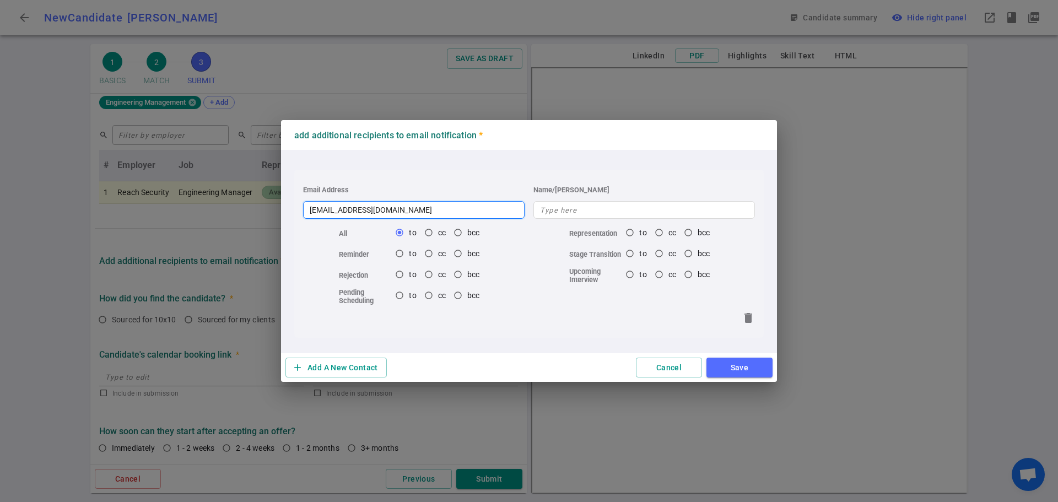
type input "[EMAIL_ADDRESS][DOMAIN_NAME]"
click at [745, 369] on button "Save" at bounding box center [739, 368] width 66 height 20
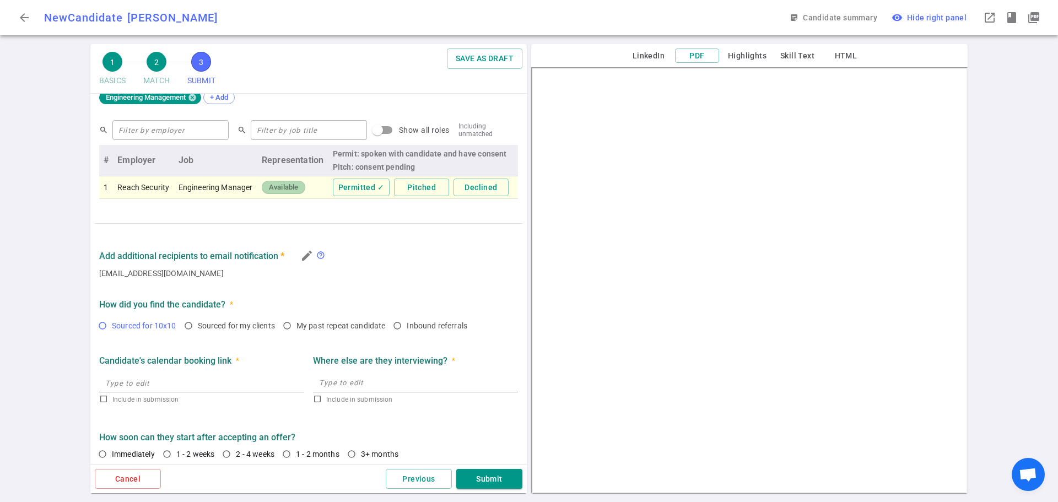
click at [104, 332] on input "Sourced for 10x10" at bounding box center [102, 325] width 19 height 19
radio input "true"
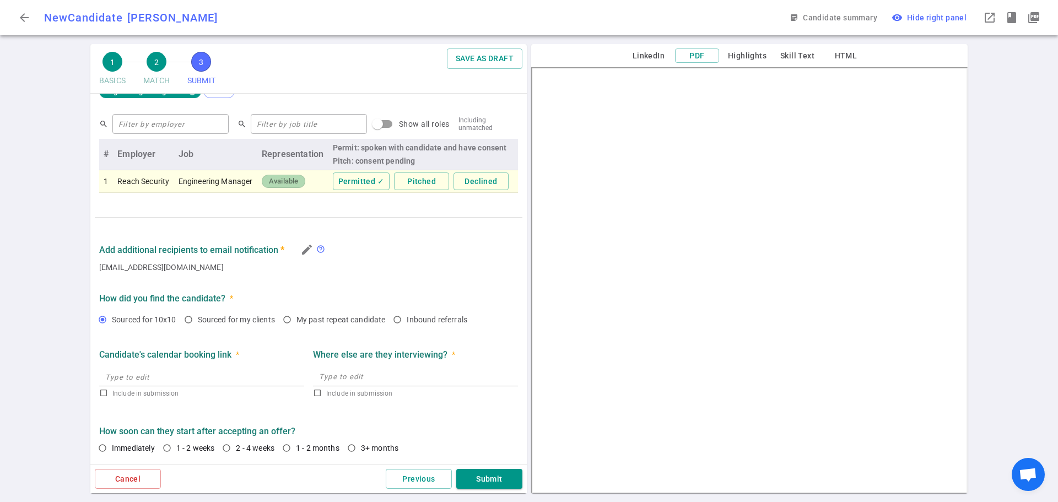
scroll to position [547, 0]
click at [166, 450] on input "1 - 2 weeks" at bounding box center [167, 448] width 19 height 19
radio input "true"
click at [490, 481] on button "Submit" at bounding box center [489, 479] width 66 height 20
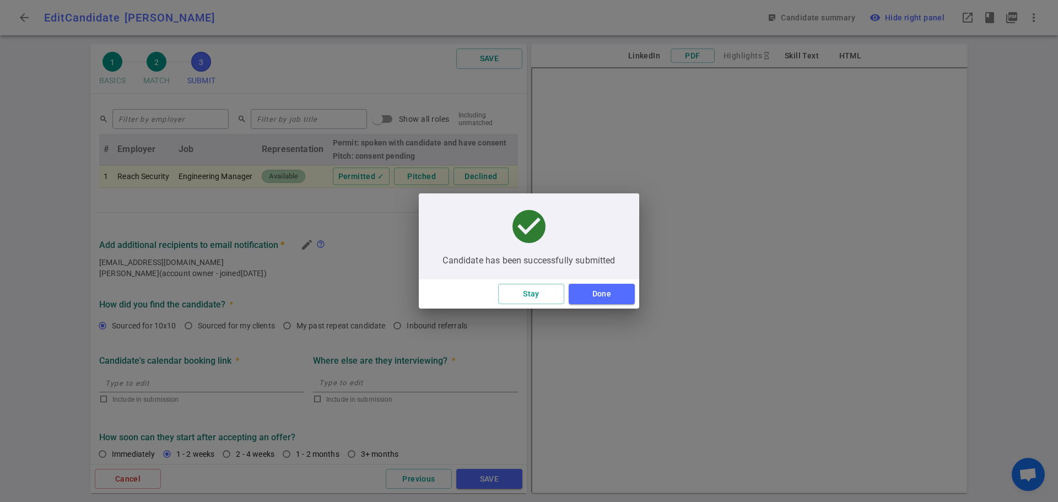
scroll to position [450, 0]
click at [609, 290] on button "Done" at bounding box center [602, 294] width 66 height 20
